Goal: Transaction & Acquisition: Purchase product/service

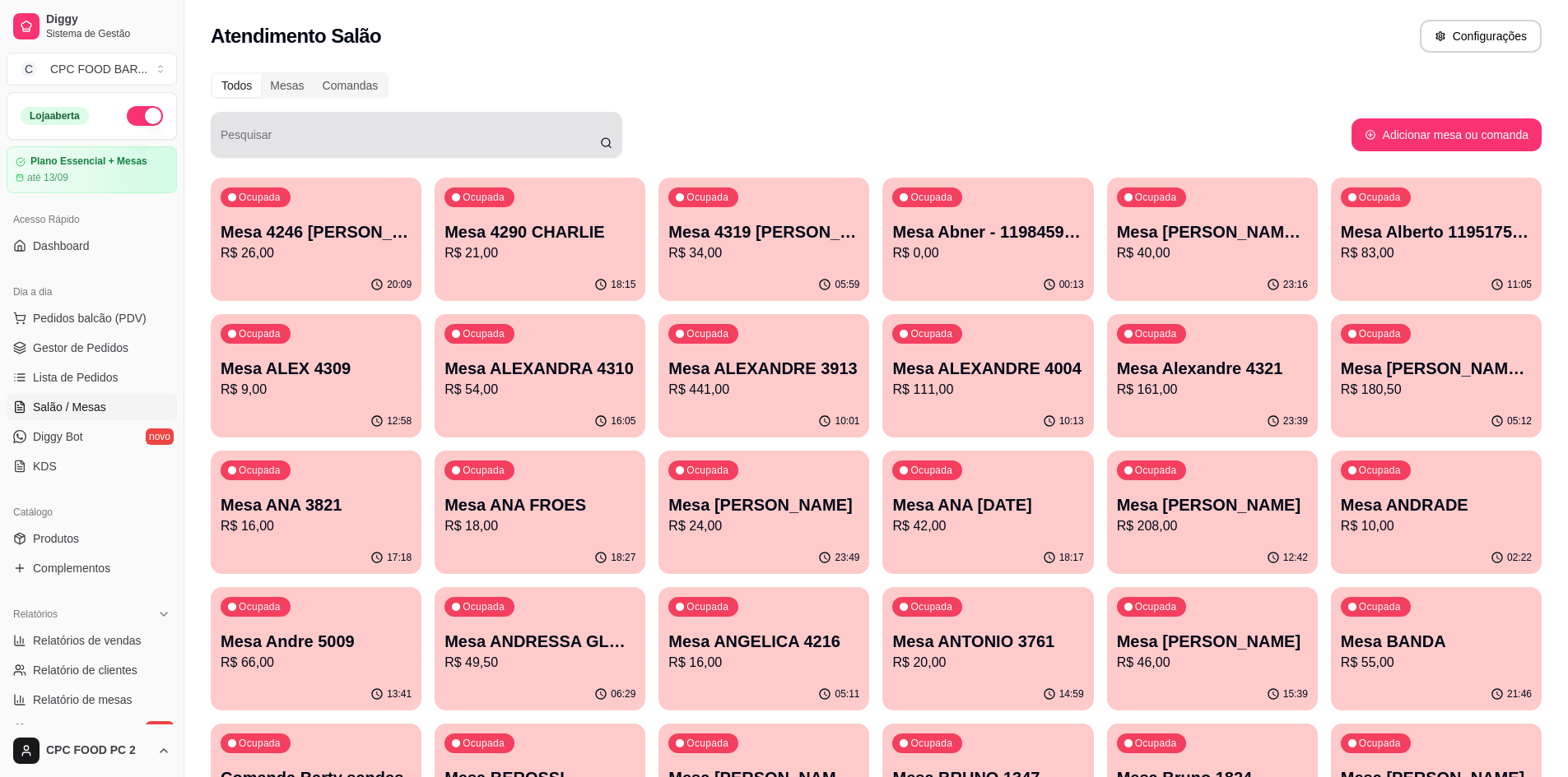
click at [401, 127] on div at bounding box center [416, 134] width 392 height 33
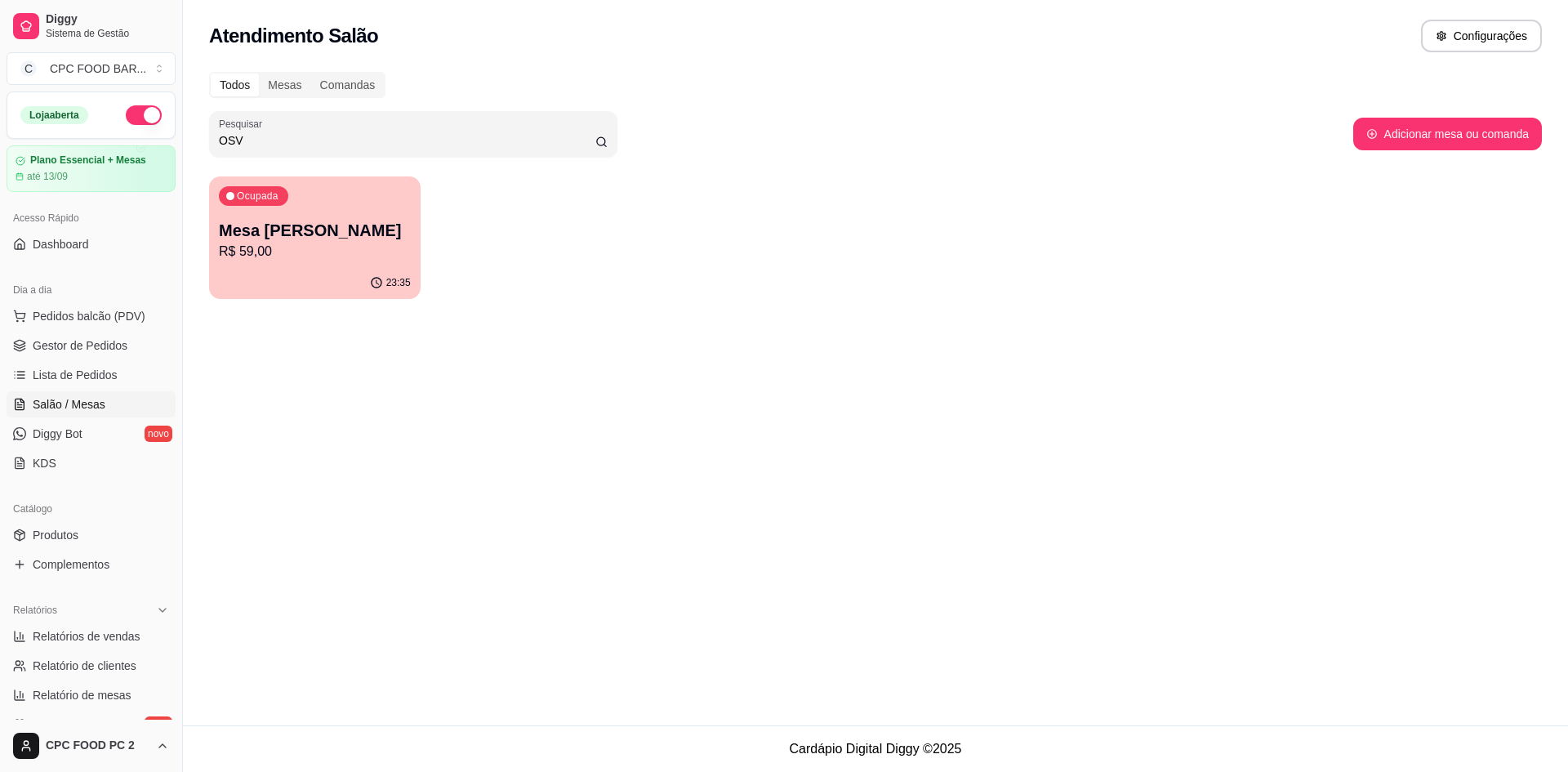
type input "OSV"
click at [257, 231] on p "Mesa [PERSON_NAME]" at bounding box center [315, 231] width 186 height 22
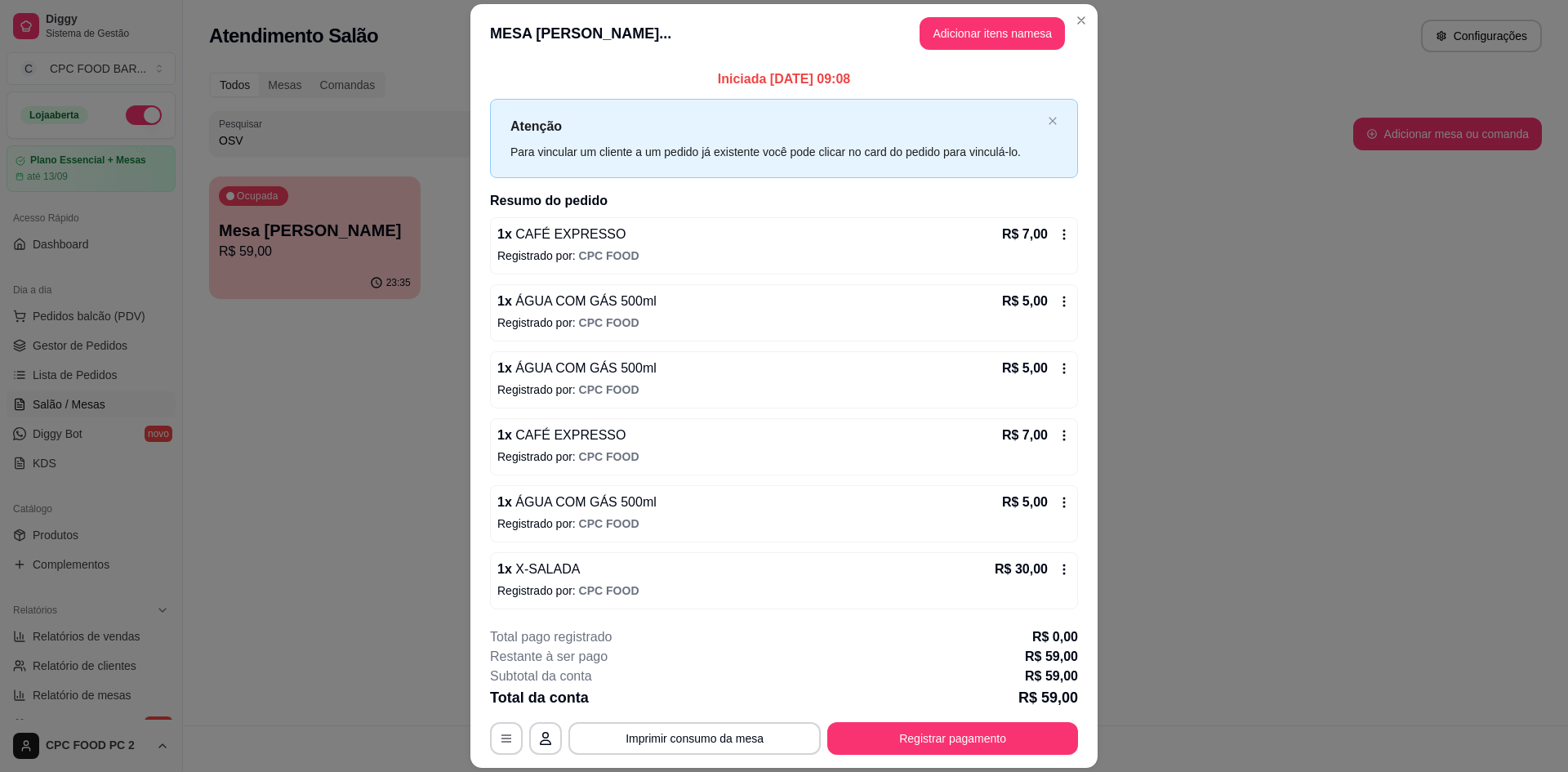
scroll to position [1, 0]
click at [1020, 37] on button "Adicionar itens na mesa" at bounding box center [992, 33] width 141 height 32
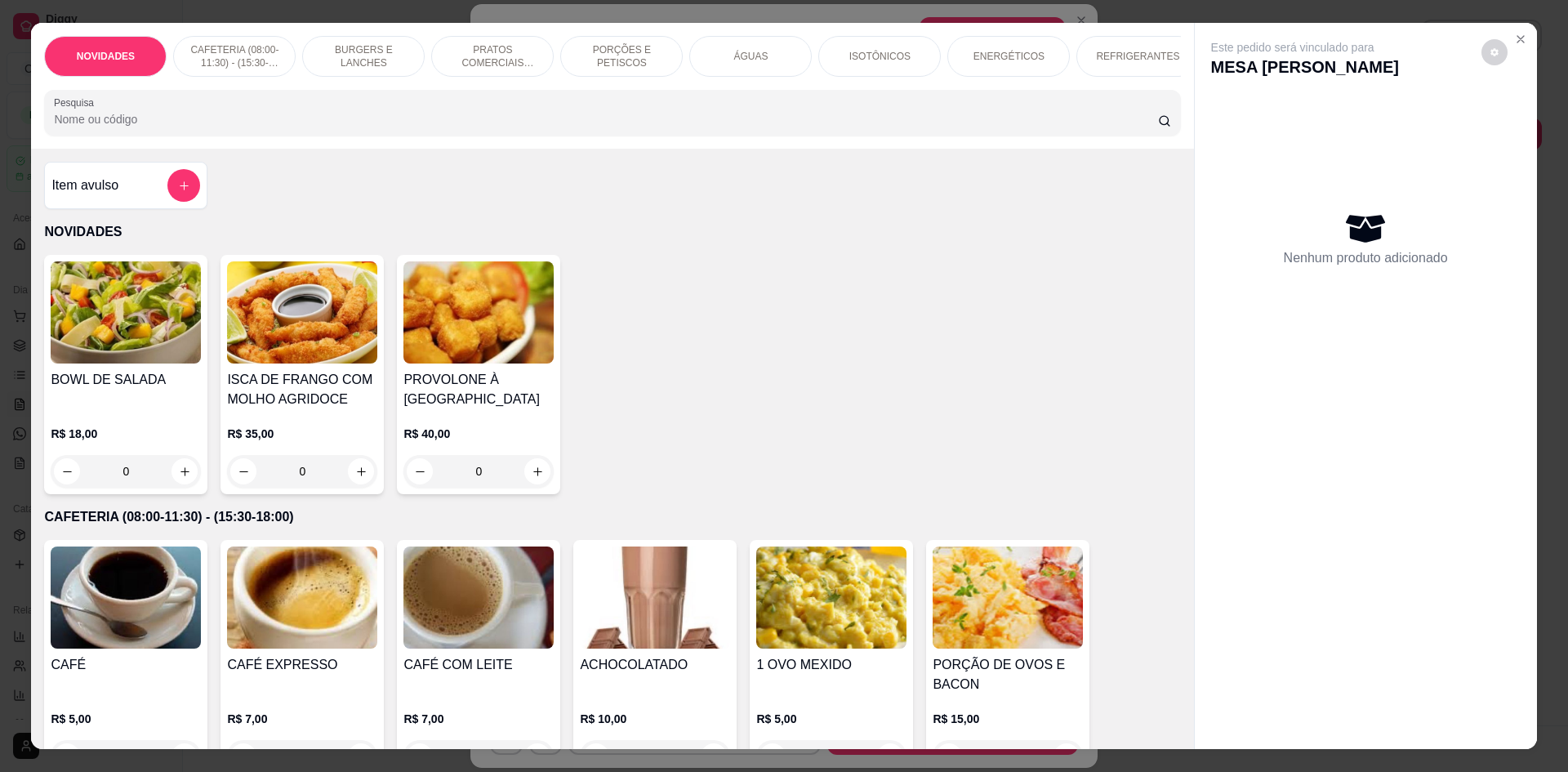
scroll to position [163, 0]
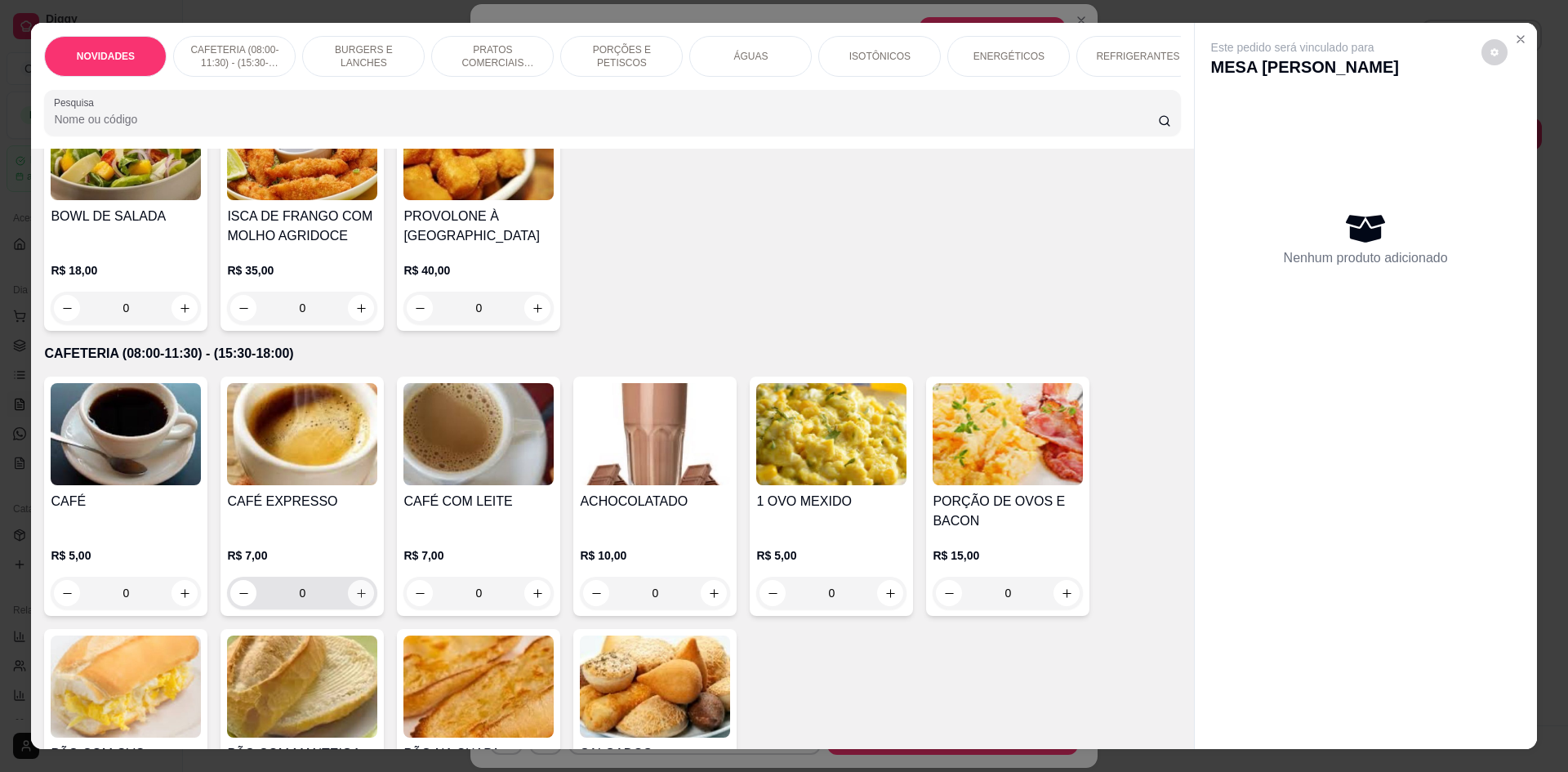
click at [360, 600] on icon "increase-product-quantity" at bounding box center [361, 594] width 12 height 12
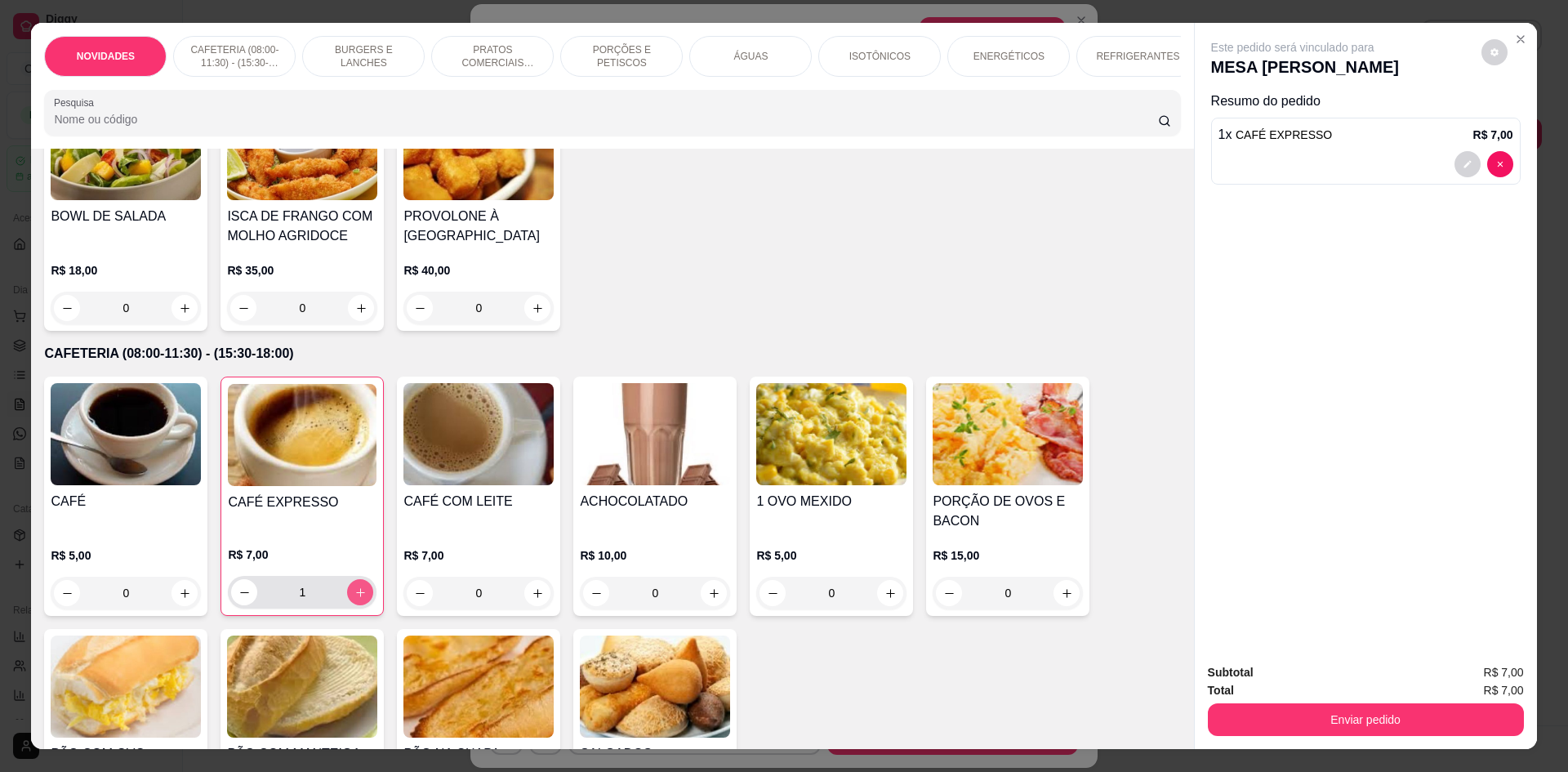
click at [360, 599] on icon "increase-product-quantity" at bounding box center [360, 593] width 12 height 12
type input "2"
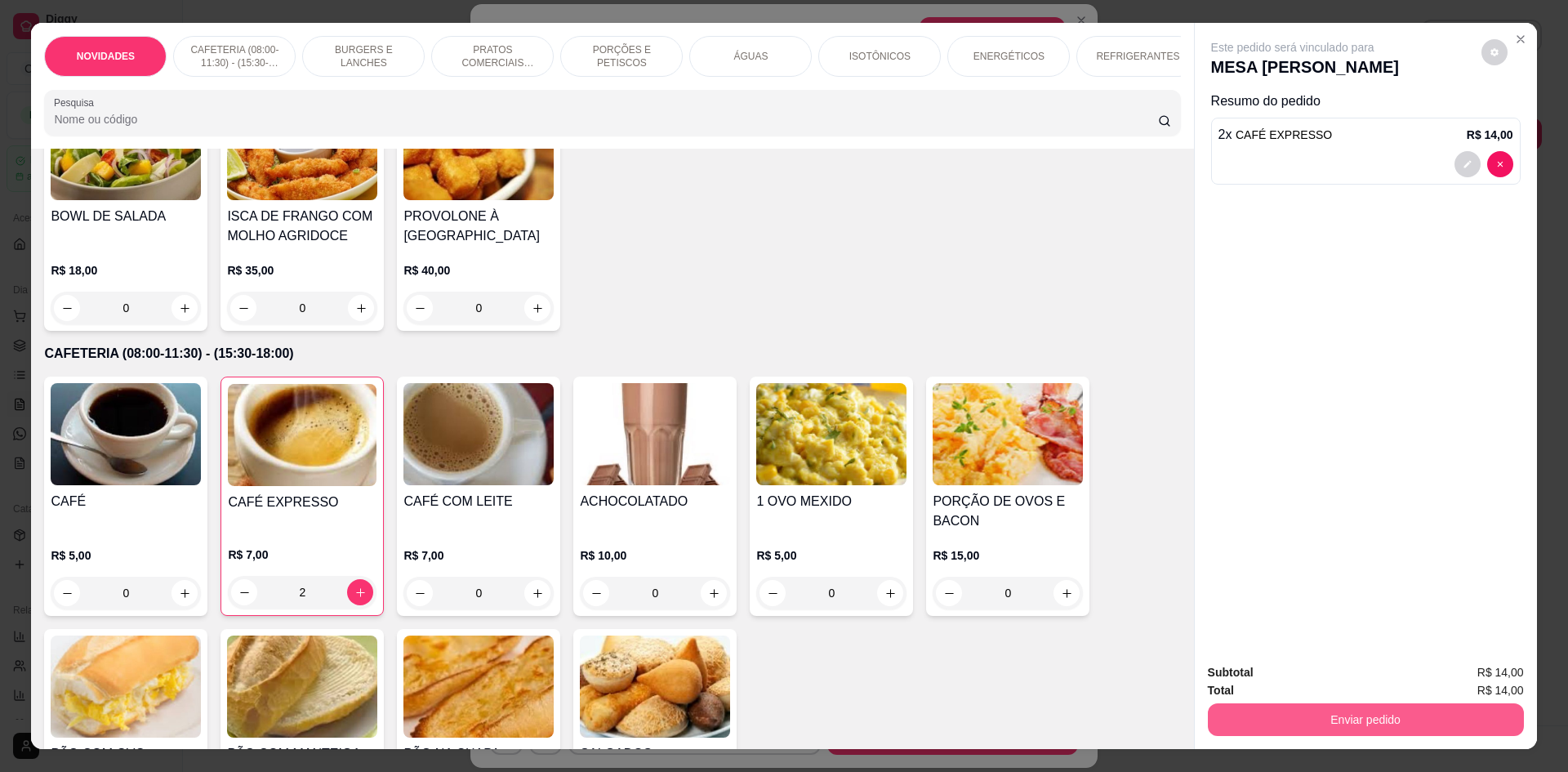
click at [1361, 711] on button "Enviar pedido" at bounding box center [1367, 720] width 316 height 32
click at [1357, 683] on button "Não registrar e enviar pedido" at bounding box center [1312, 680] width 170 height 31
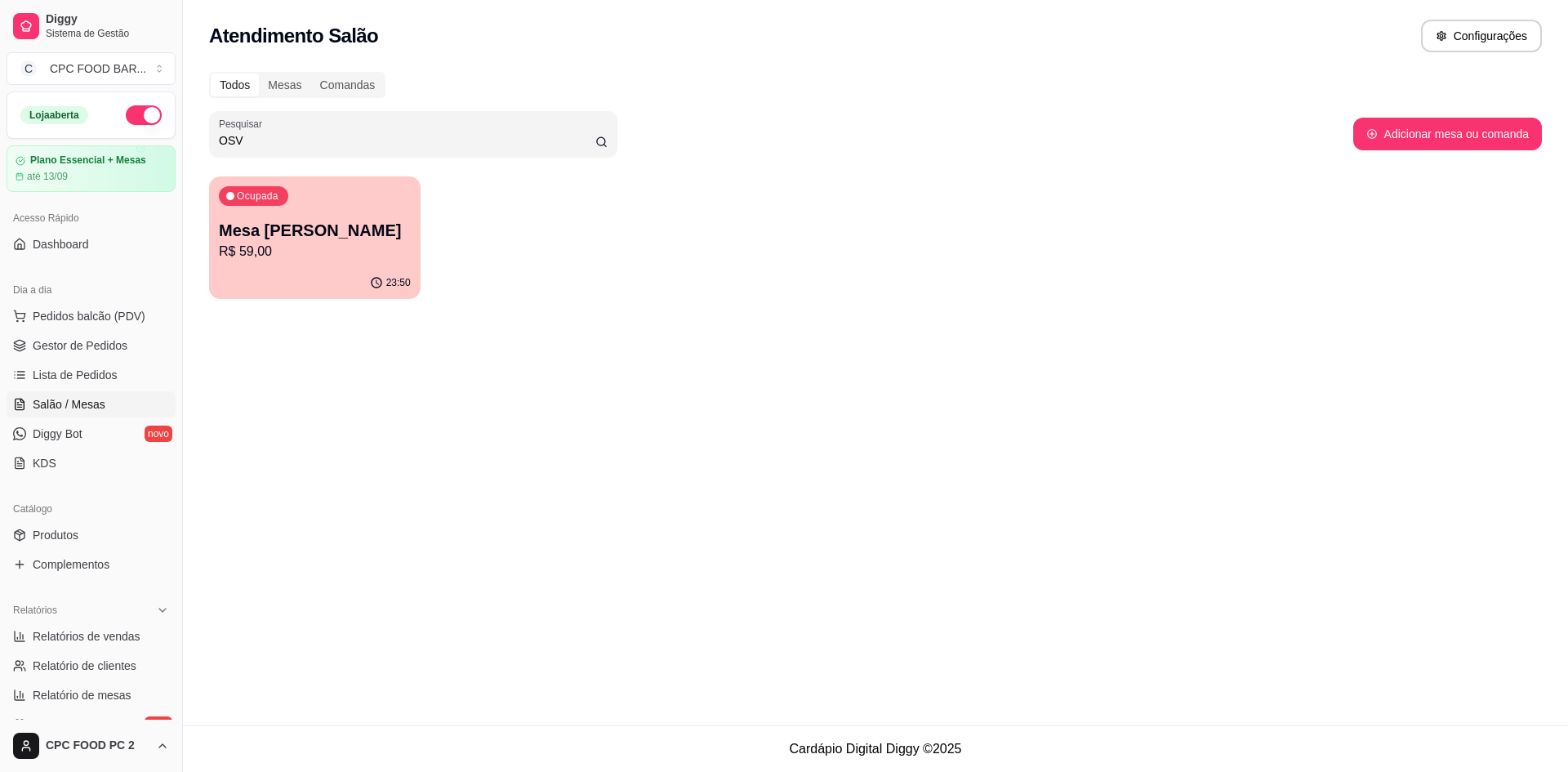
drag, startPoint x: 258, startPoint y: 139, endPoint x: 157, endPoint y: 124, distance: 102.1
click at [157, 124] on div "Diggy Sistema de Gestão C CPC FOOD BAR ... Loja aberta Plano Essencial + Mesas …" at bounding box center [784, 386] width 1568 height 772
type input "ENIO"
click at [330, 250] on p "R$ 2.051,00" at bounding box center [315, 252] width 192 height 20
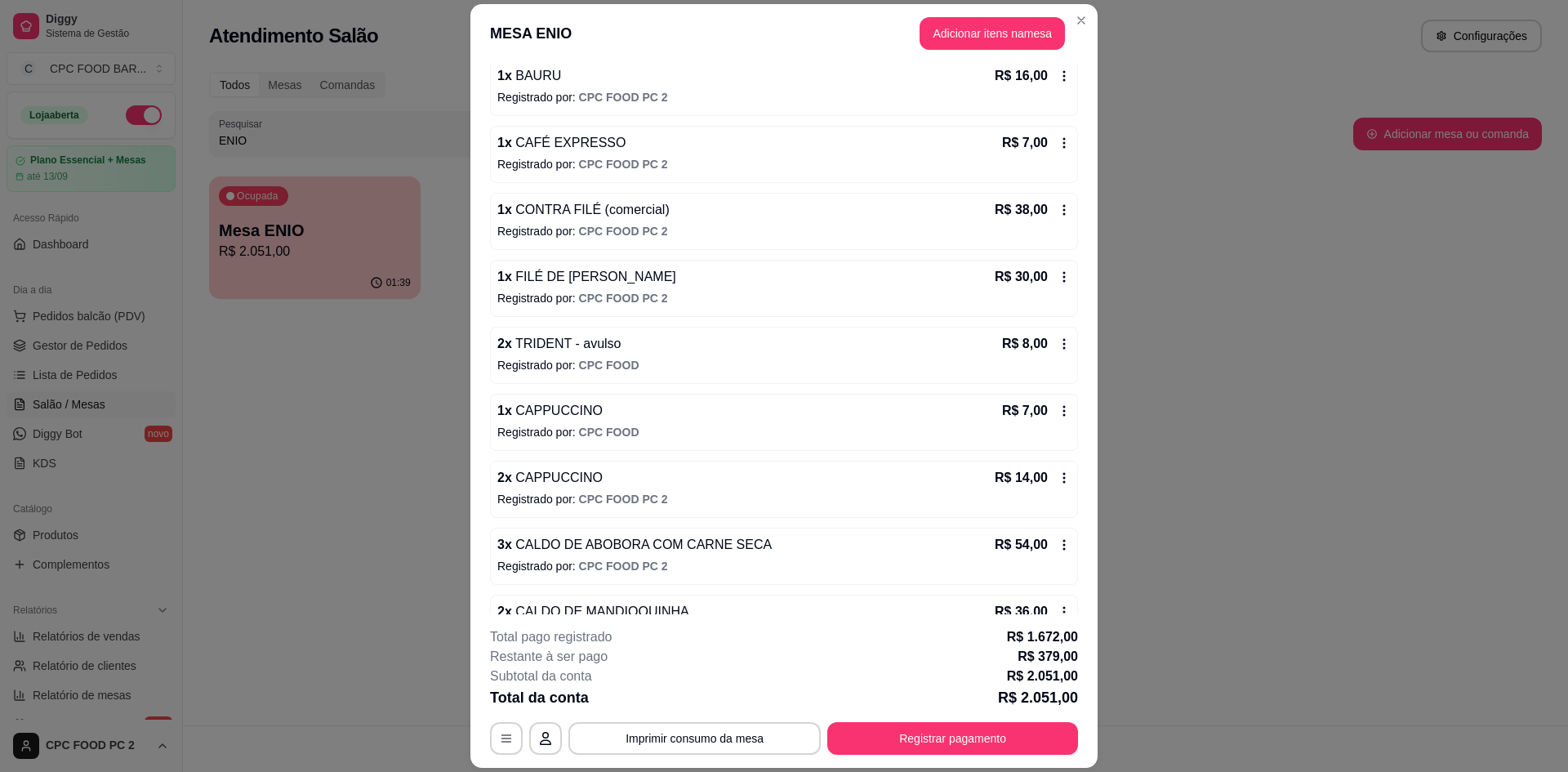
scroll to position [2534, 0]
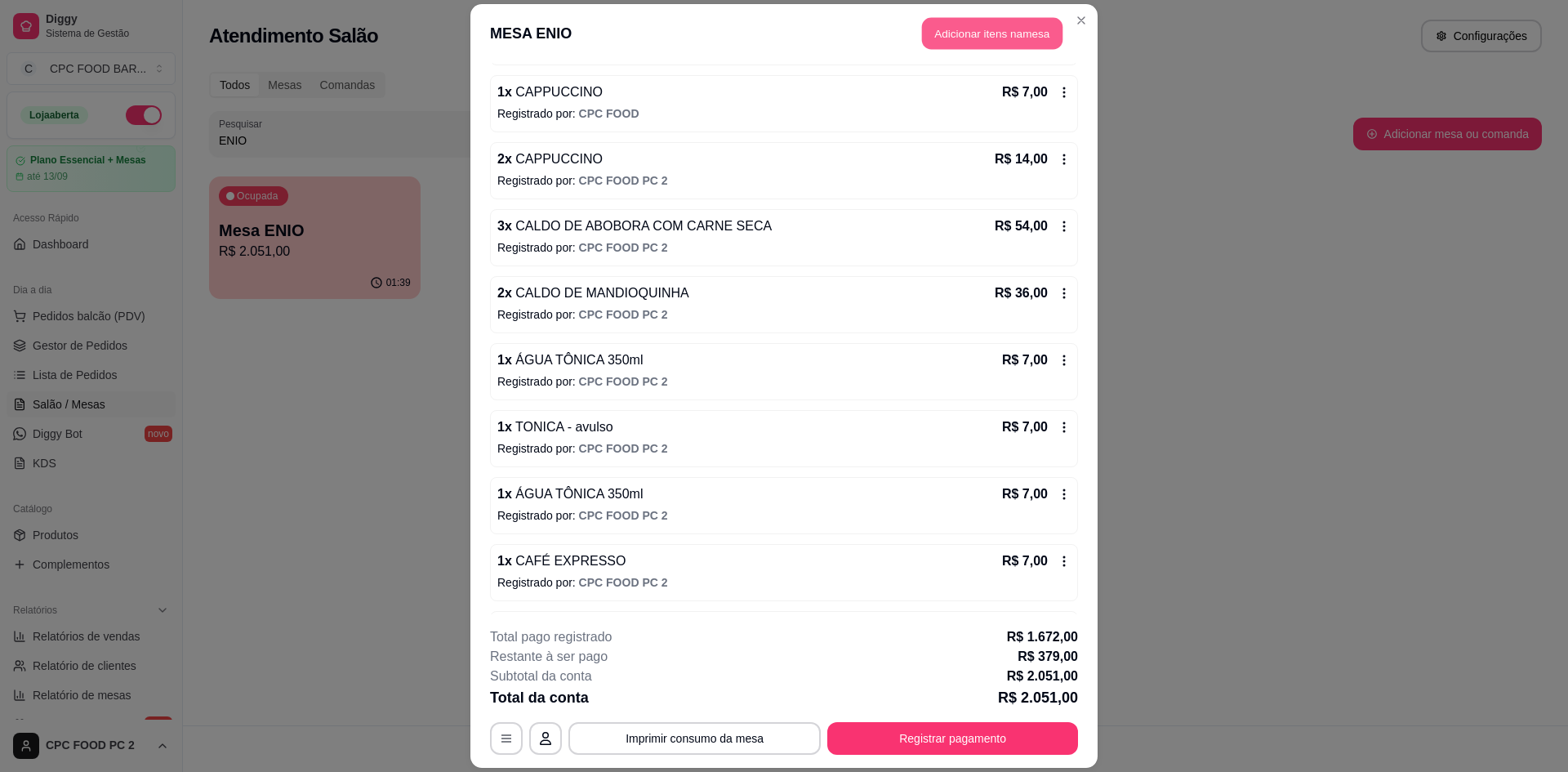
click at [986, 37] on button "Adicionar itens na mesa" at bounding box center [992, 33] width 141 height 32
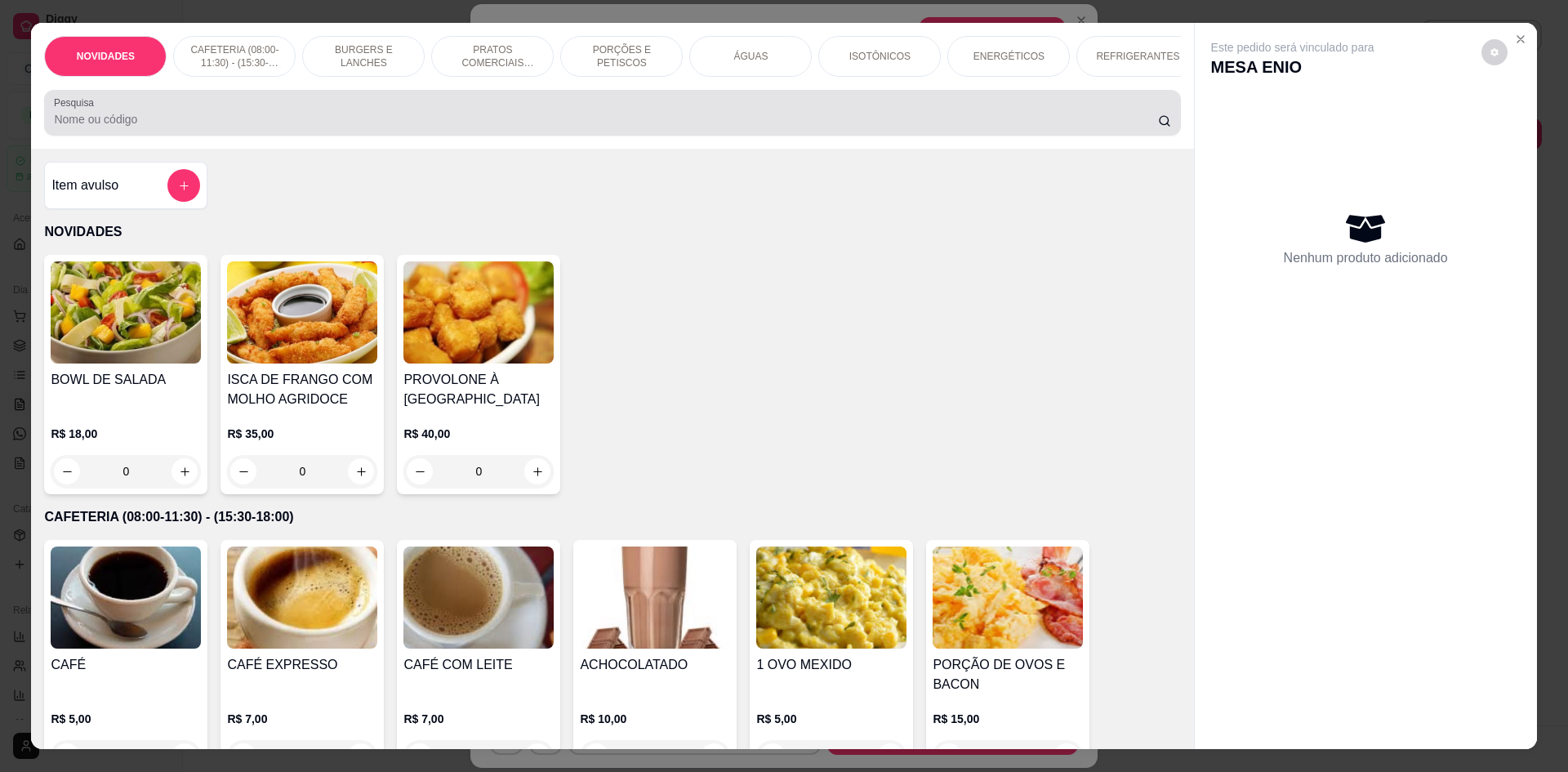
click at [740, 122] on div at bounding box center [613, 112] width 1117 height 32
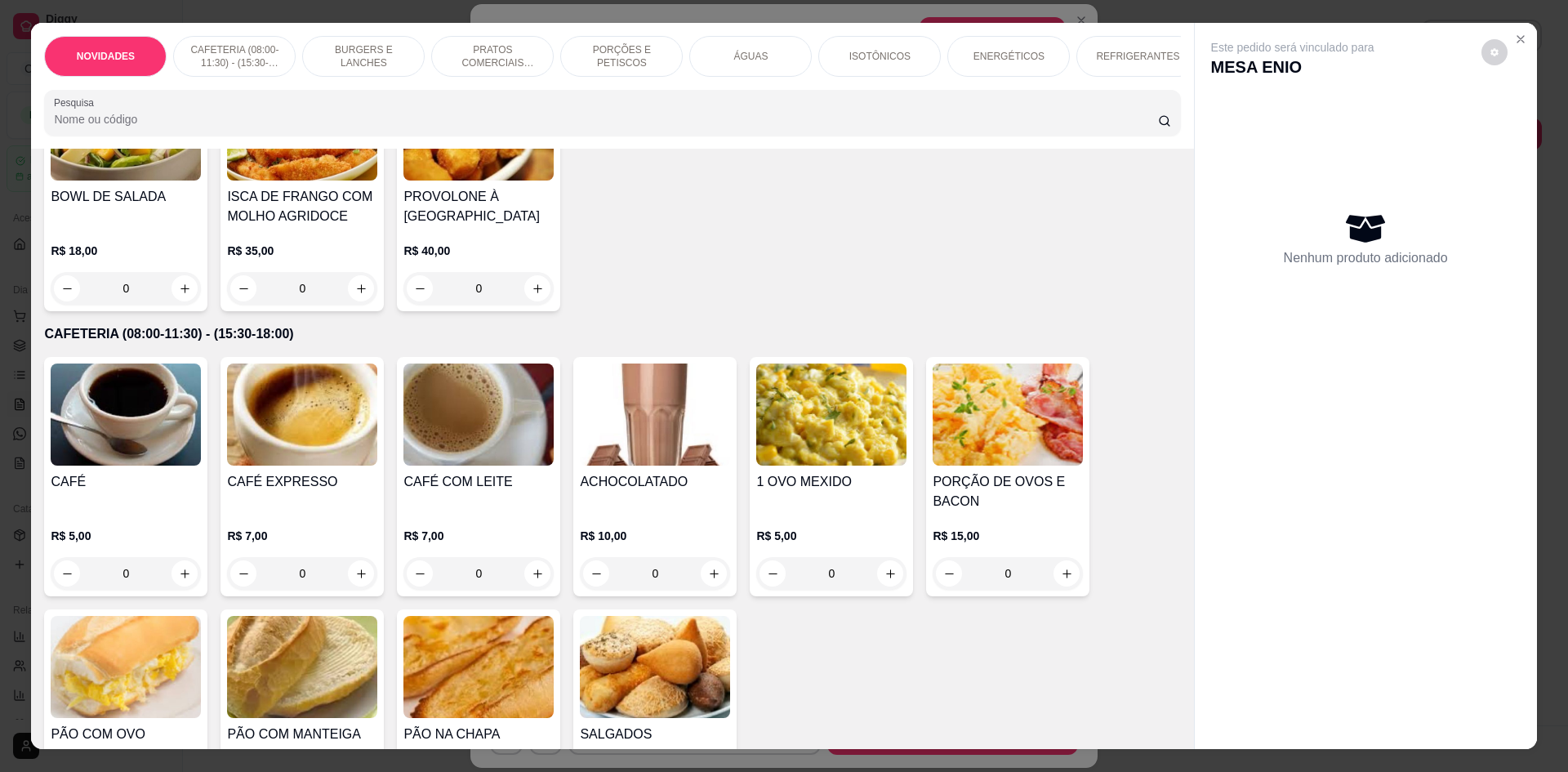
scroll to position [409, 0]
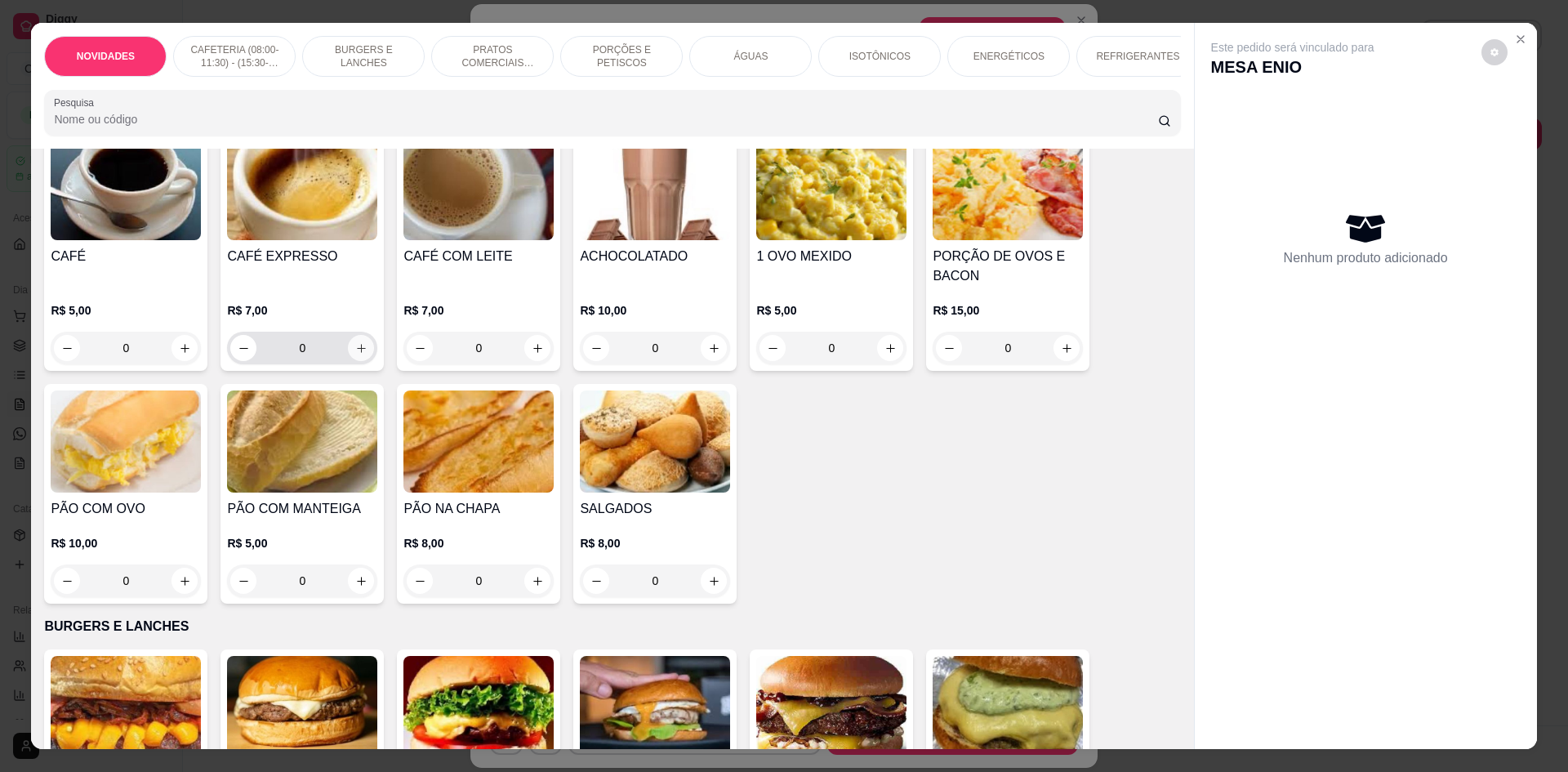
click at [366, 359] on button "increase-product-quantity" at bounding box center [360, 347] width 26 height 26
type input "1"
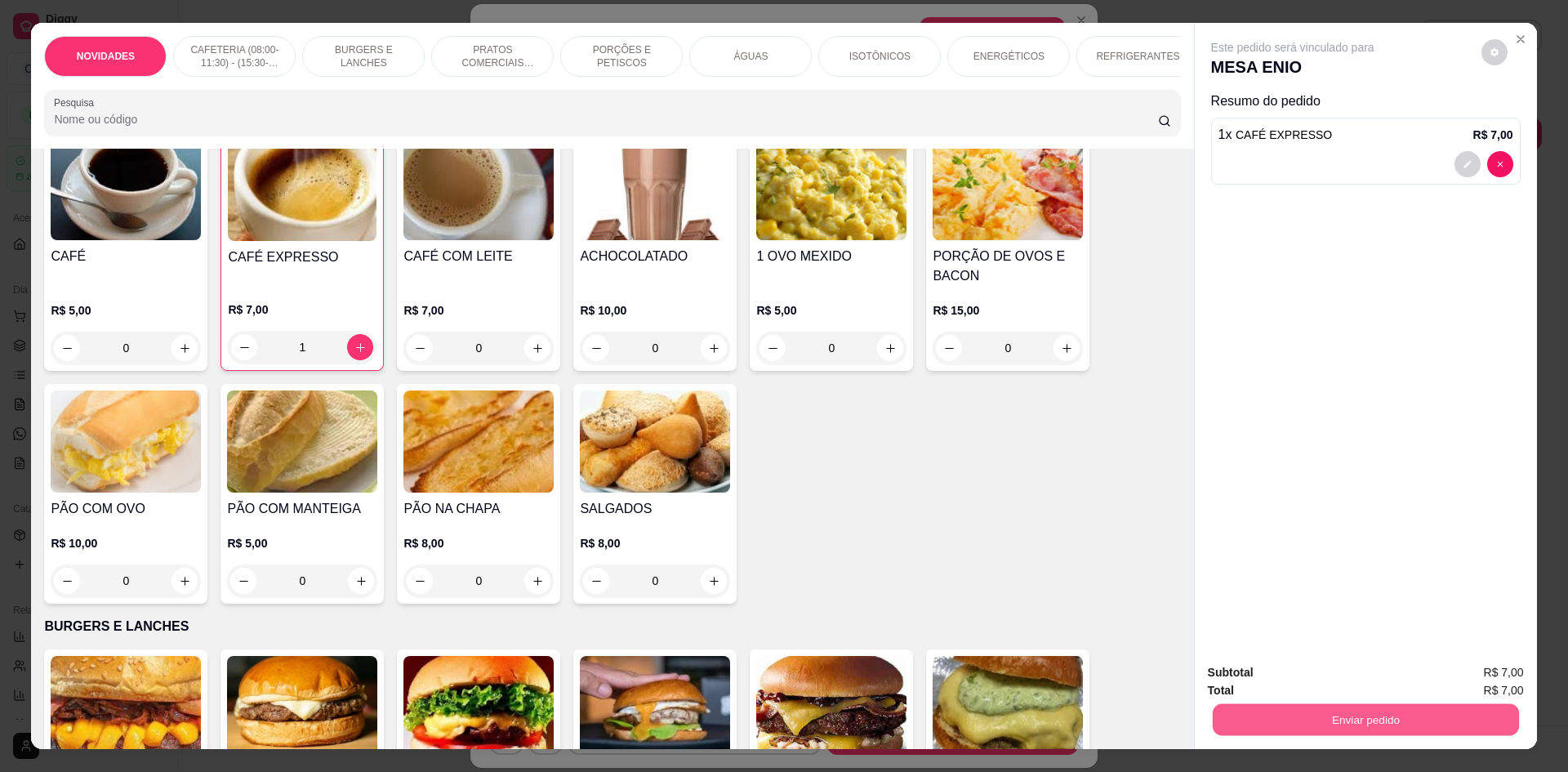
click at [1345, 715] on button "Enviar pedido" at bounding box center [1365, 720] width 306 height 32
click at [1327, 670] on button "Não registrar e enviar pedido" at bounding box center [1312, 680] width 170 height 31
